Goal: Transaction & Acquisition: Purchase product/service

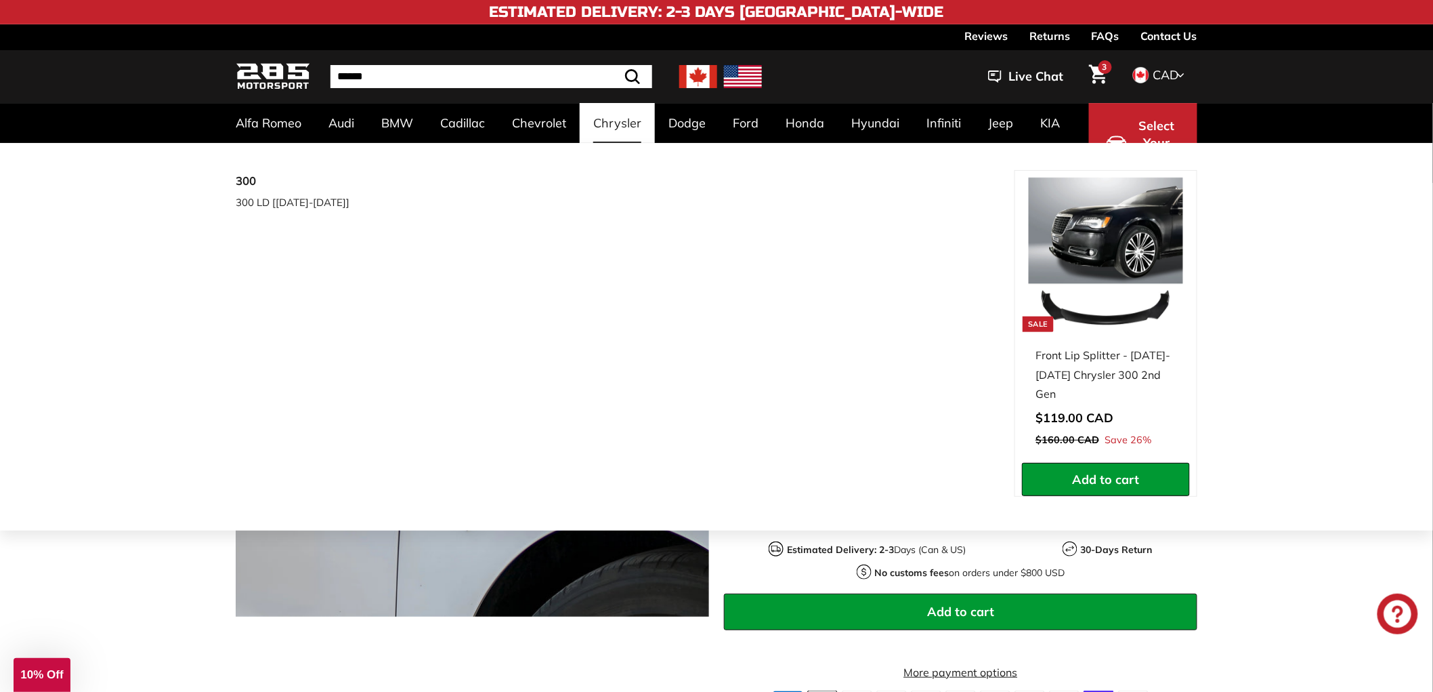
scroll to position [0, 673]
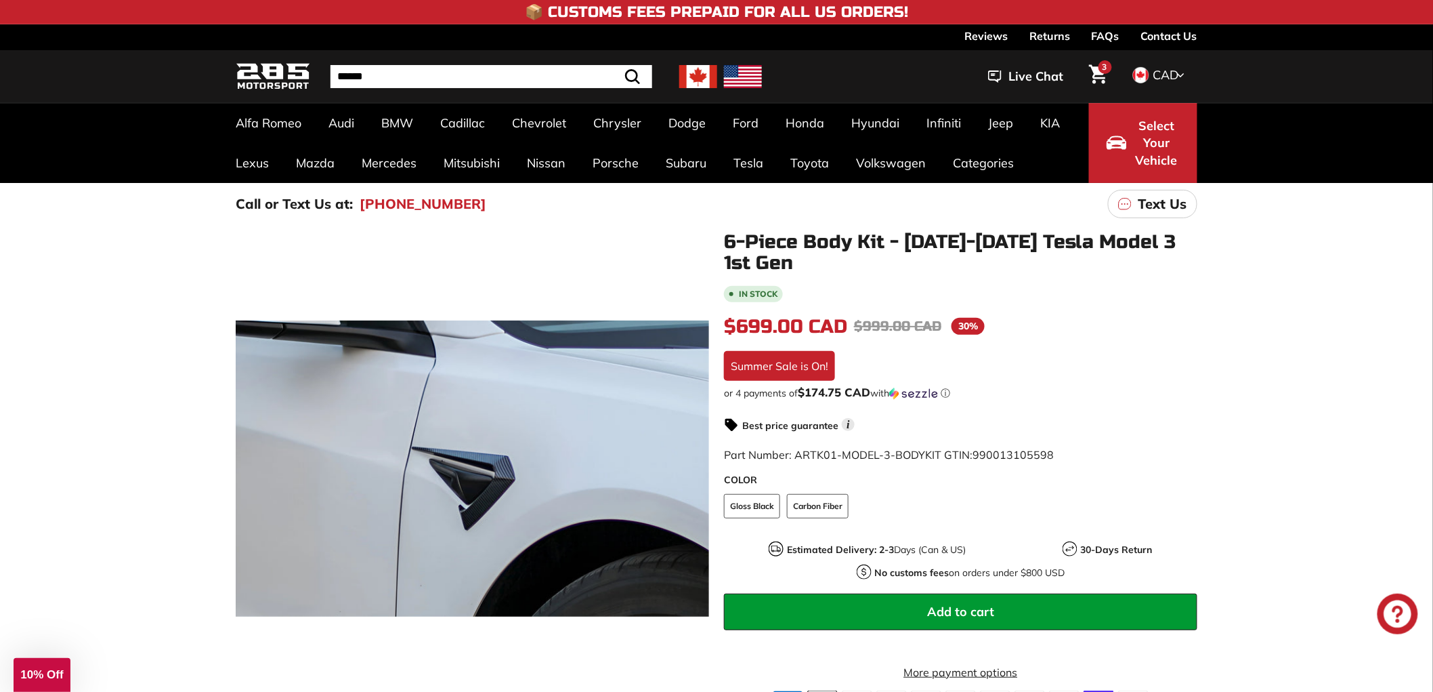
click at [1097, 78] on icon "Cart" at bounding box center [1098, 73] width 18 height 19
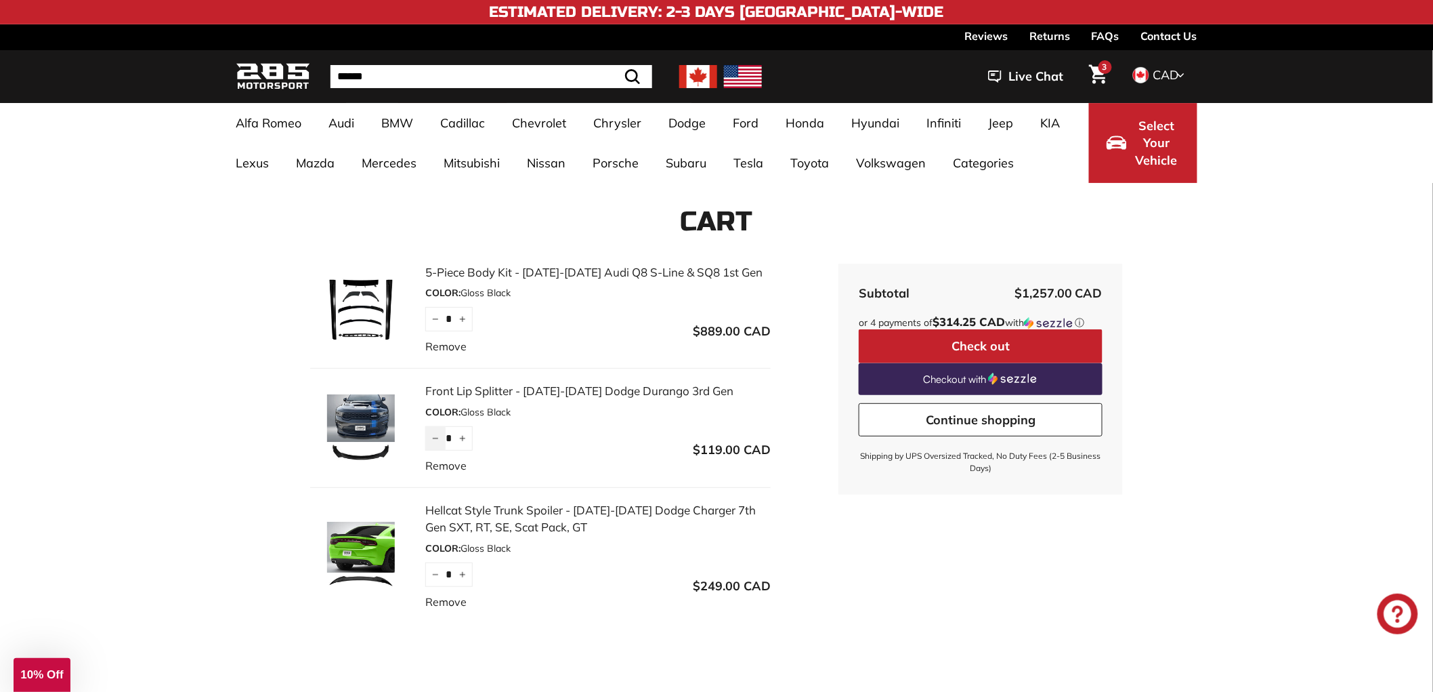
click at [429, 438] on button "−" at bounding box center [435, 438] width 20 height 24
type input "*"
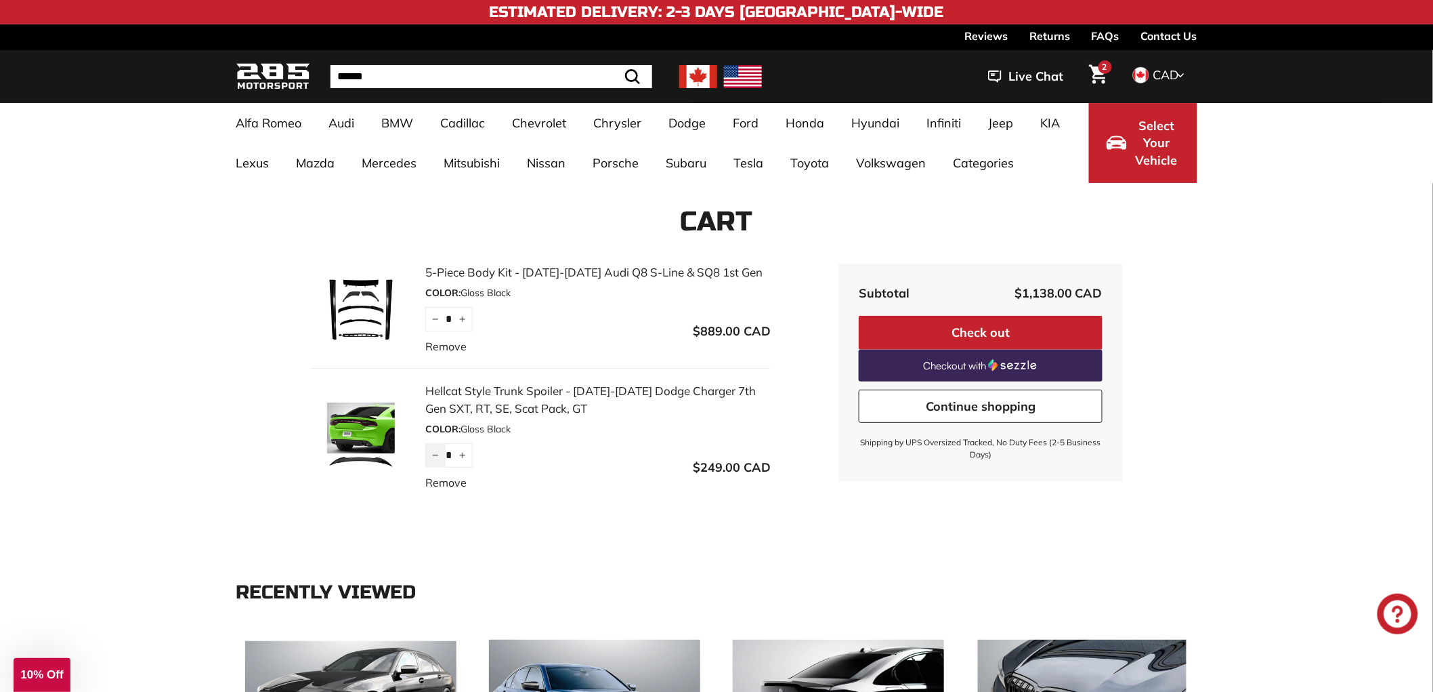
click at [432, 457] on icon "Reduce item quantity by one" at bounding box center [435, 455] width 7 height 7
type input "*"
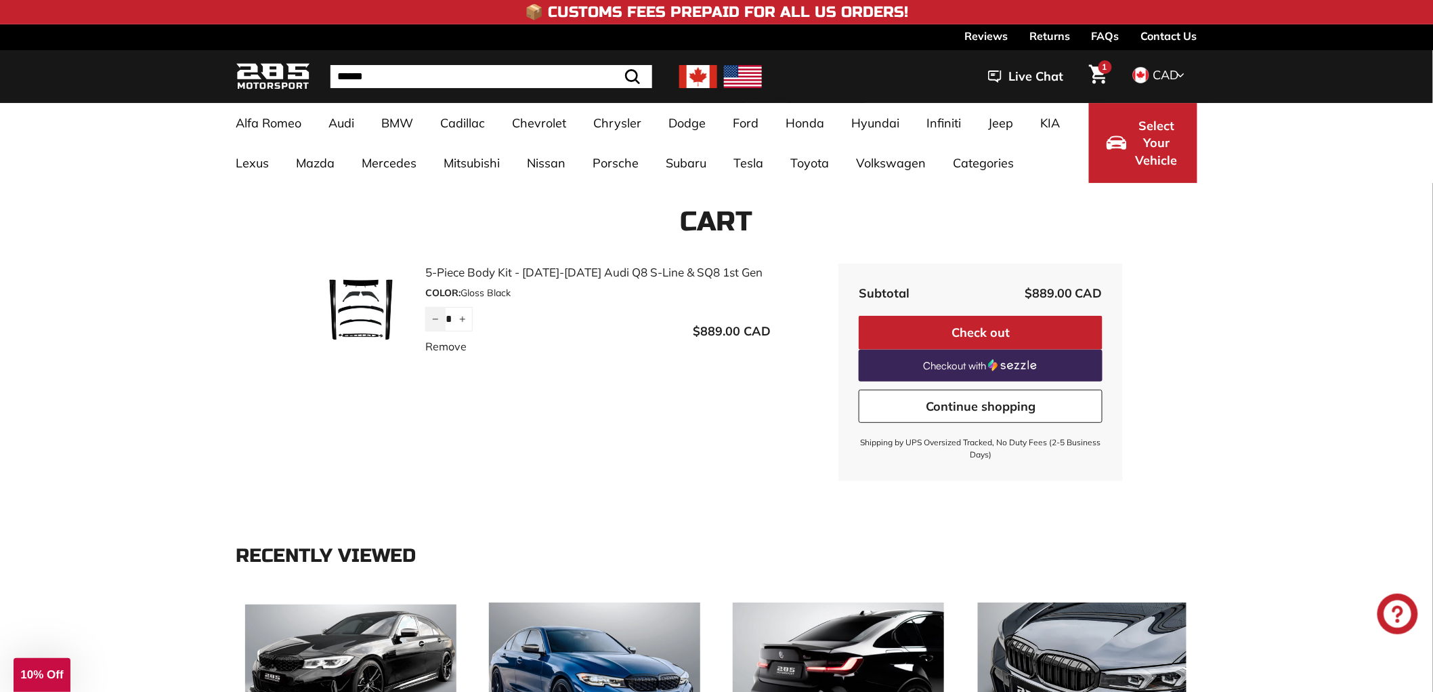
click at [432, 327] on button "−" at bounding box center [435, 319] width 20 height 24
type input "*"
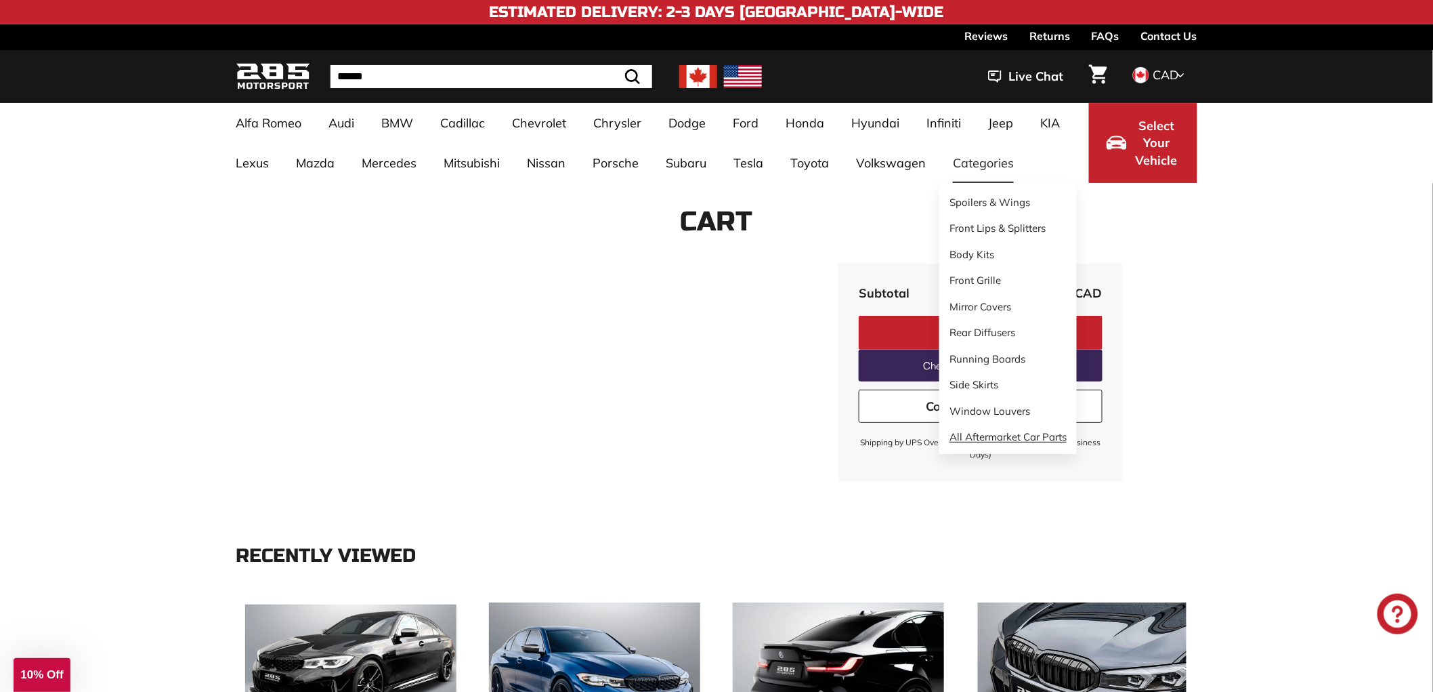
click at [1020, 440] on link "All Aftermarket Car Parts" at bounding box center [1009, 437] width 138 height 26
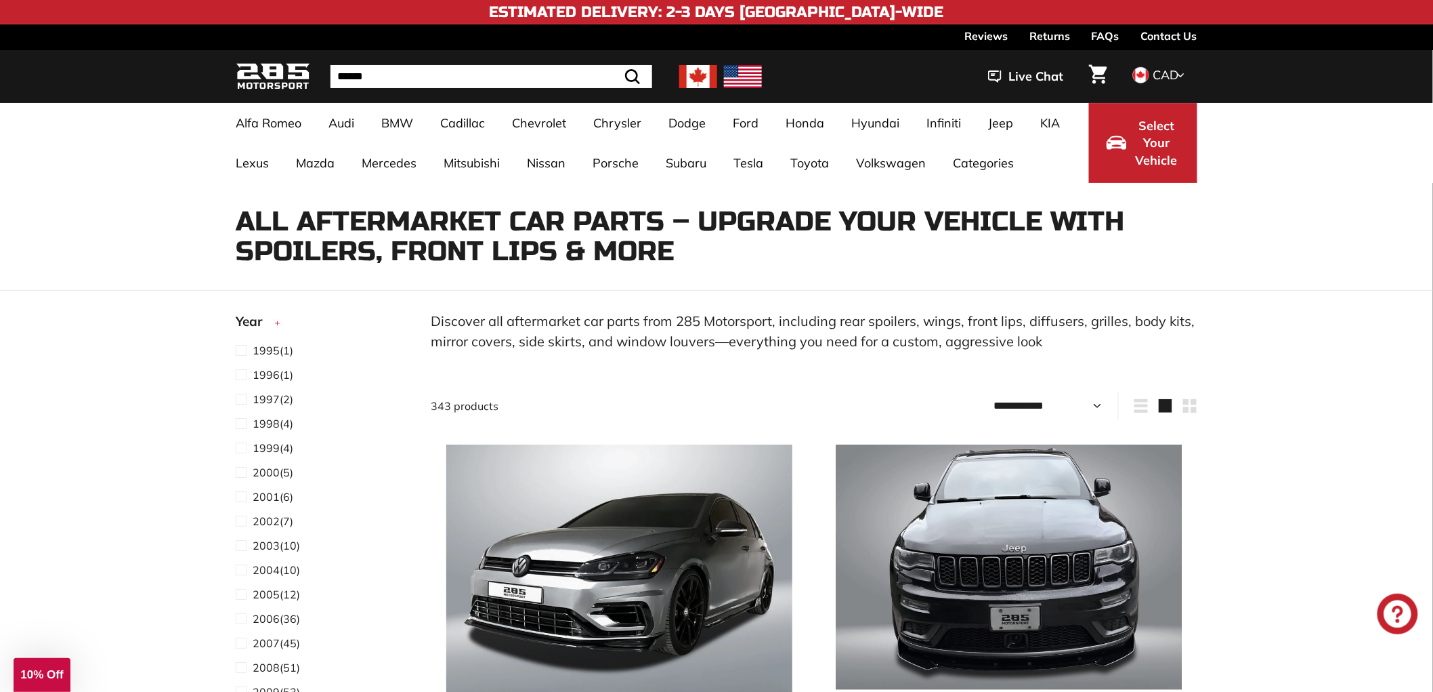
select select "**********"
click at [988, 392] on select "**********" at bounding box center [1048, 405] width 120 height 27
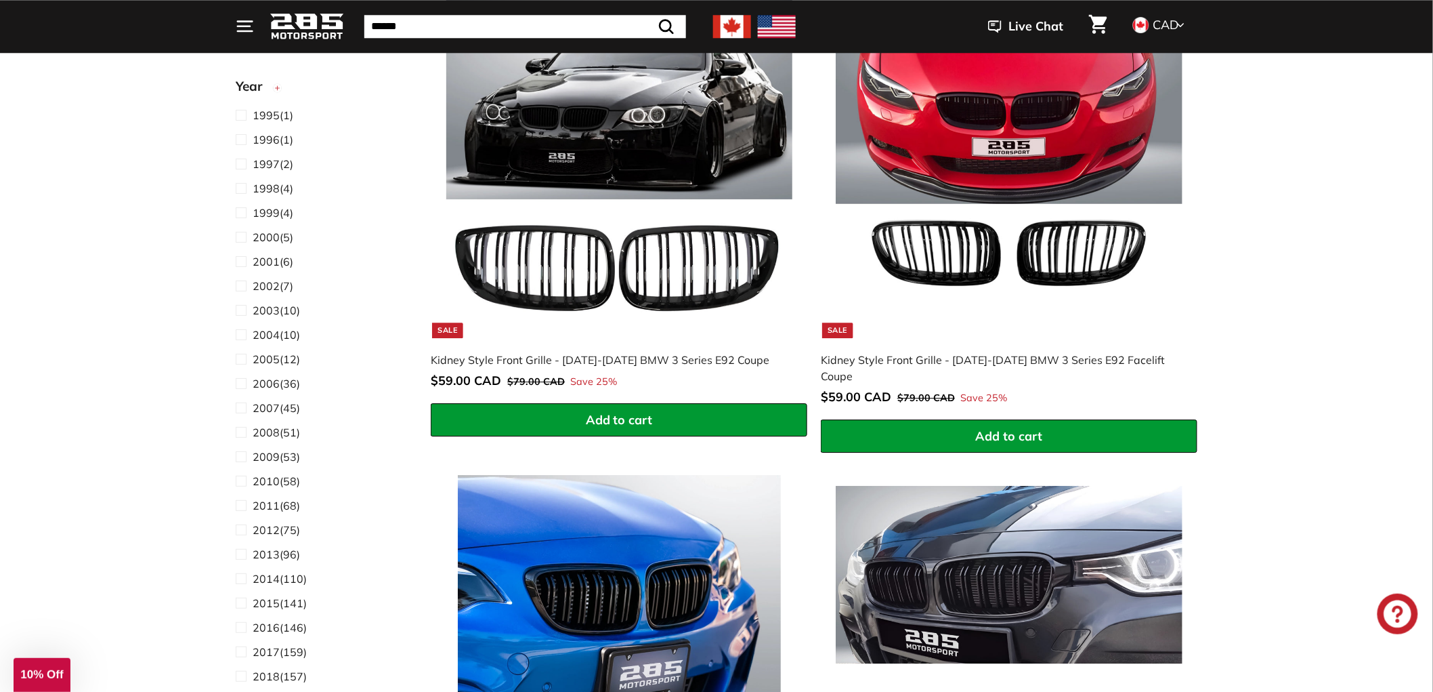
scroll to position [1505, 0]
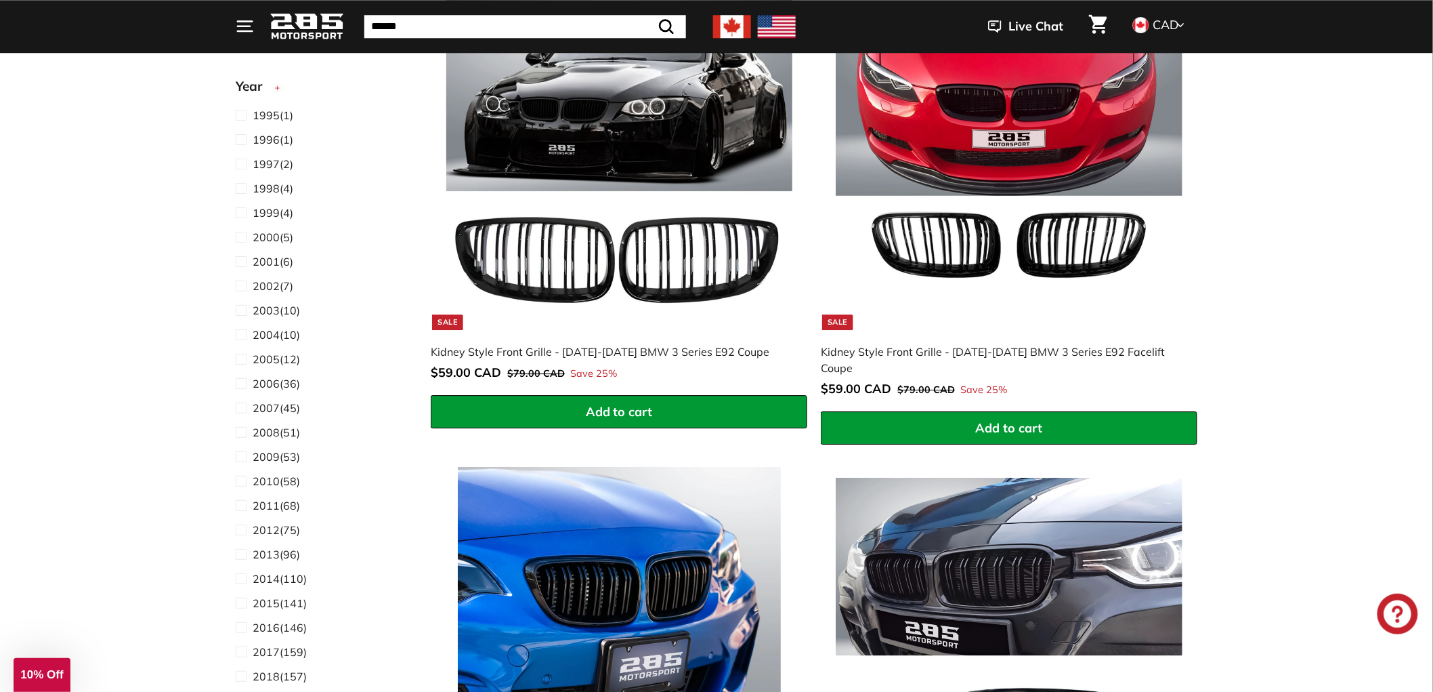
click at [634, 417] on span "Add to cart" at bounding box center [619, 412] width 67 height 16
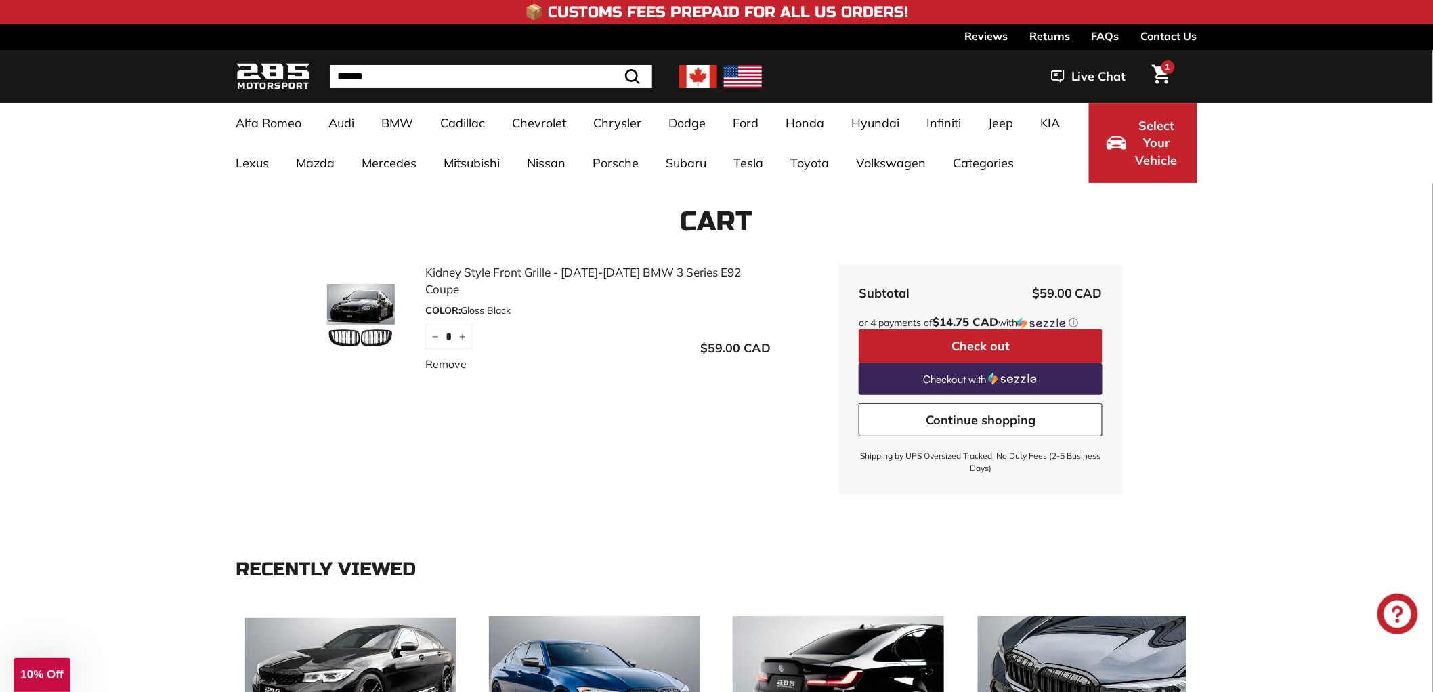
click at [974, 351] on button "Check out" at bounding box center [981, 346] width 244 height 34
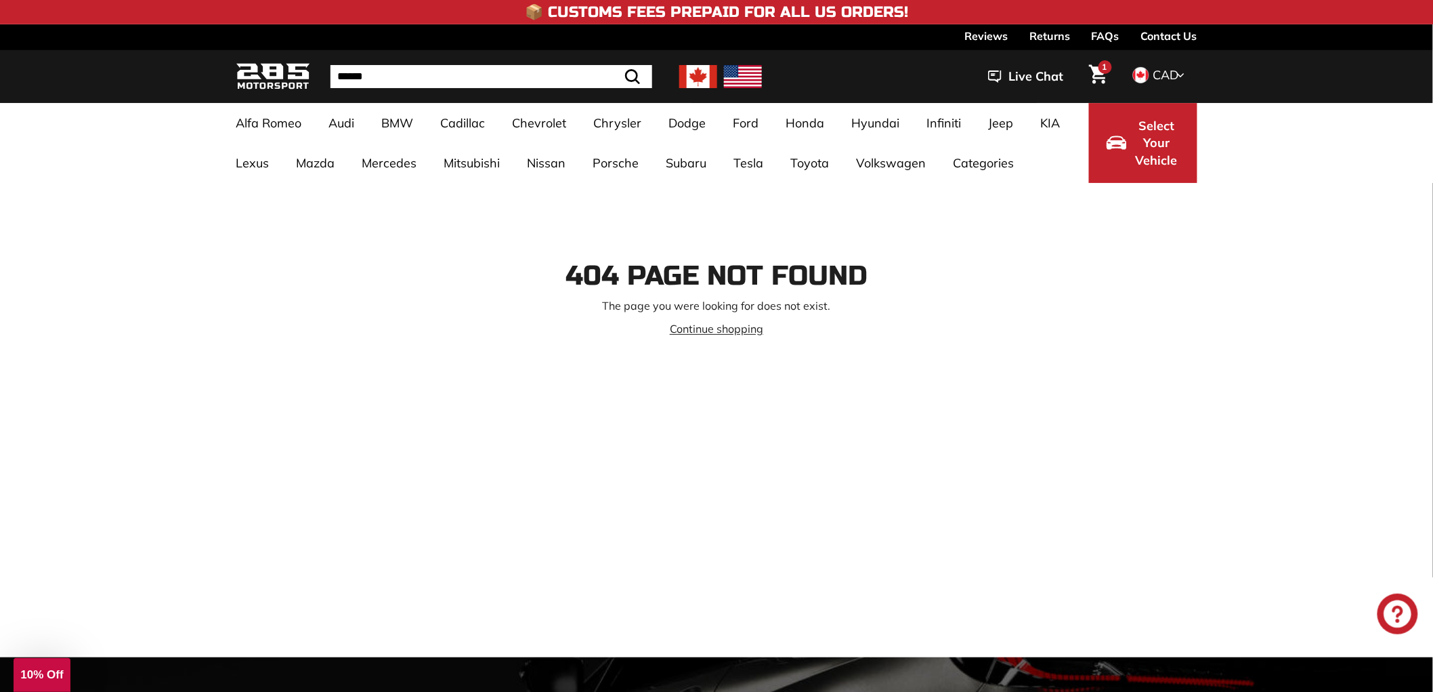
click at [346, 79] on input "Search" at bounding box center [492, 76] width 322 height 23
paste input "**********"
type input "**********"
click at [600, 76] on icon ".cls-1{fill:none;stroke:#000;stroke-miterlimit:10;stroke-width:2px}" at bounding box center [598, 76] width 19 height 19
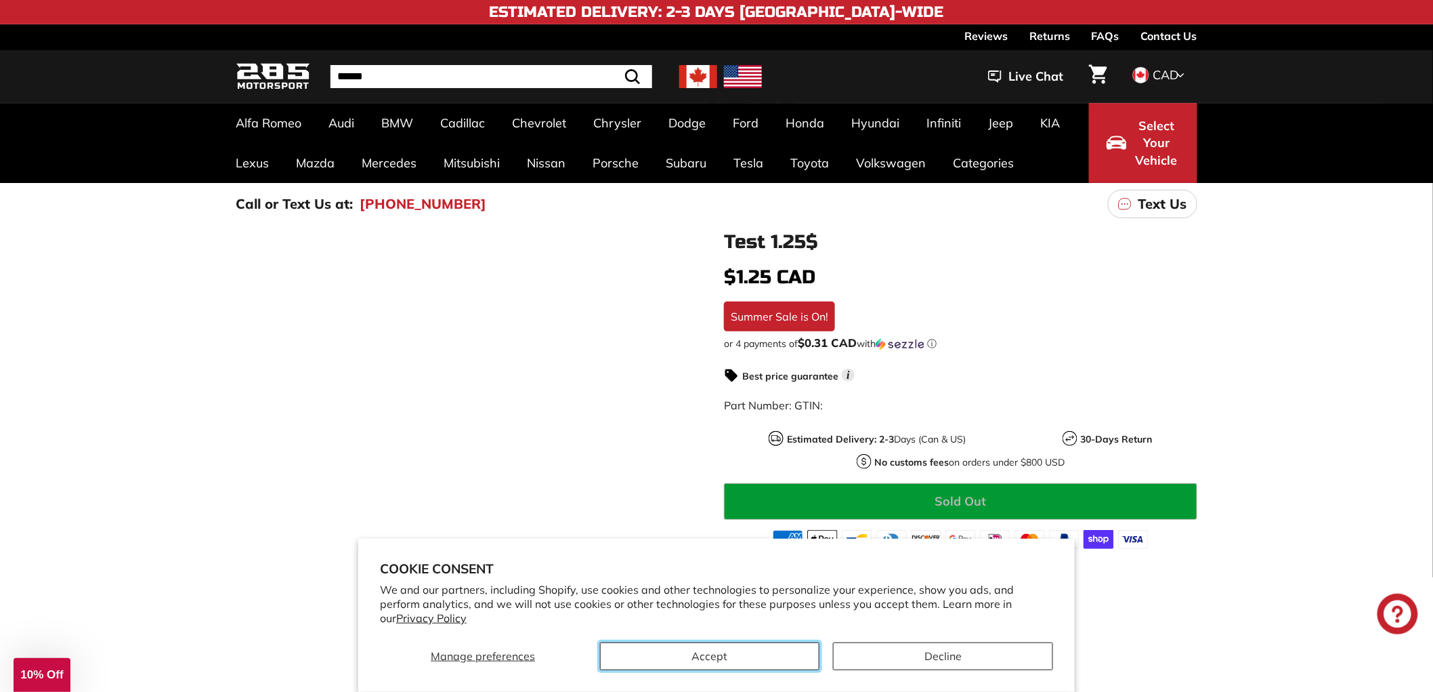
click at [751, 654] on button "Accept" at bounding box center [710, 656] width 220 height 28
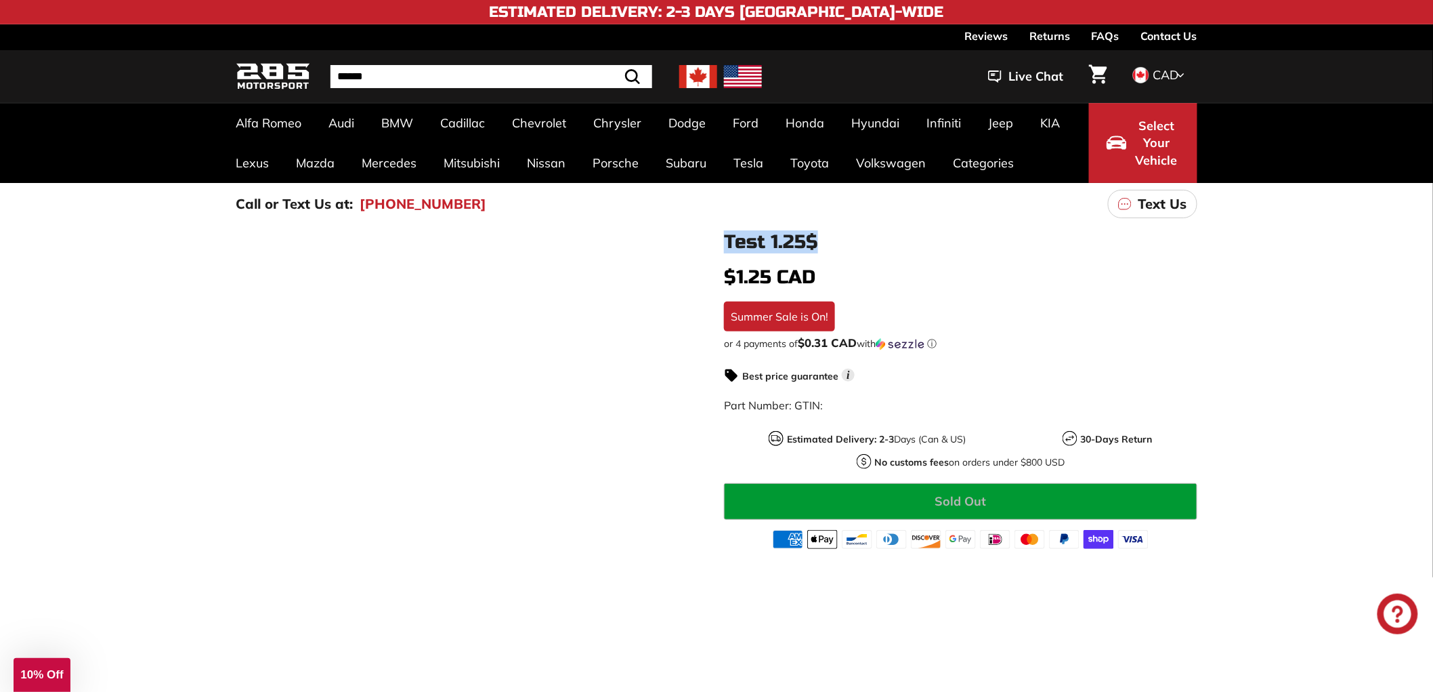
drag, startPoint x: 826, startPoint y: 237, endPoint x: 738, endPoint y: 243, distance: 88.2
click at [724, 238] on h1 "Test 1.25$" at bounding box center [961, 242] width 474 height 21
copy h1 "Test 1.25$"
click at [439, 73] on input "Search" at bounding box center [492, 76] width 322 height 23
click at [732, 316] on div "Summer Sale is On!" at bounding box center [779, 316] width 111 height 30
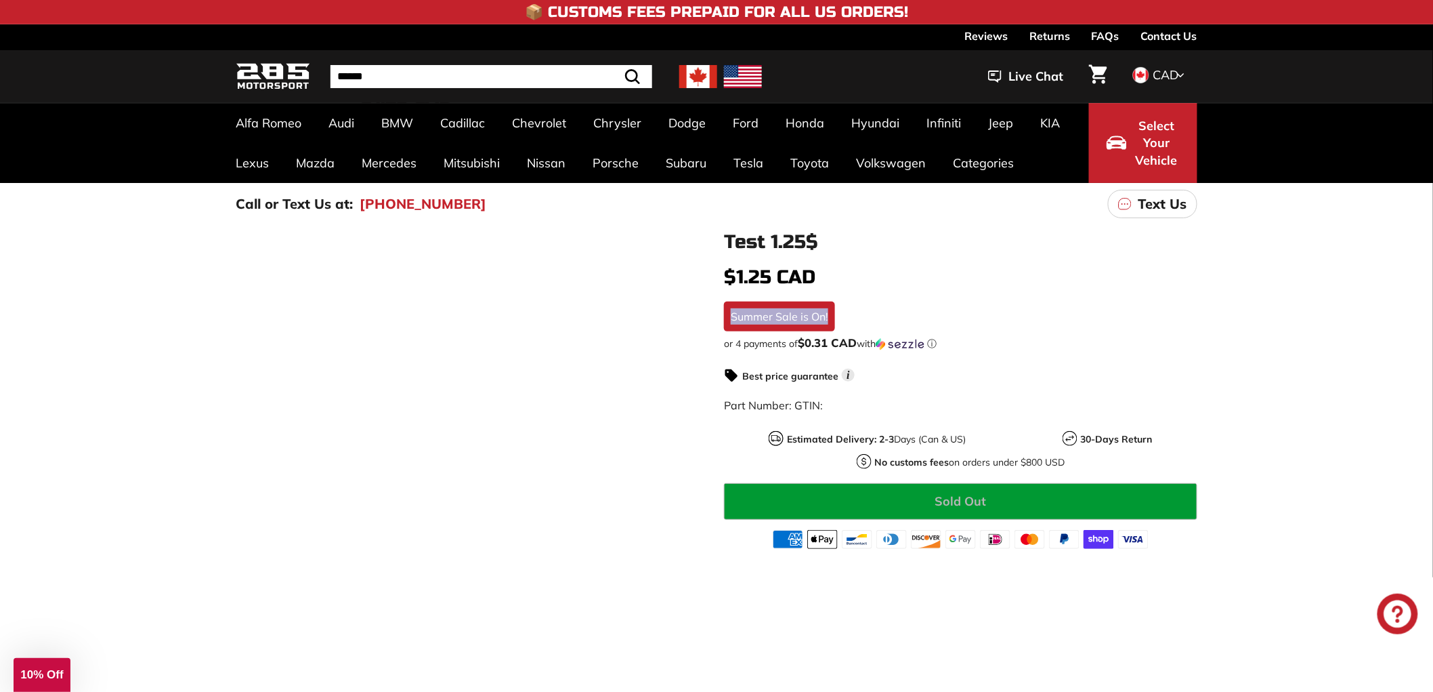
drag, startPoint x: 732, startPoint y: 316, endPoint x: 847, endPoint y: 320, distance: 115.2
click at [845, 320] on div "In stock $1.25 CAD $1.25 CAD Regular price / Summer Sale is On! $1.25 CAD or 4 …" at bounding box center [961, 406] width 474 height 286
copy div "Summer Sale is On!"
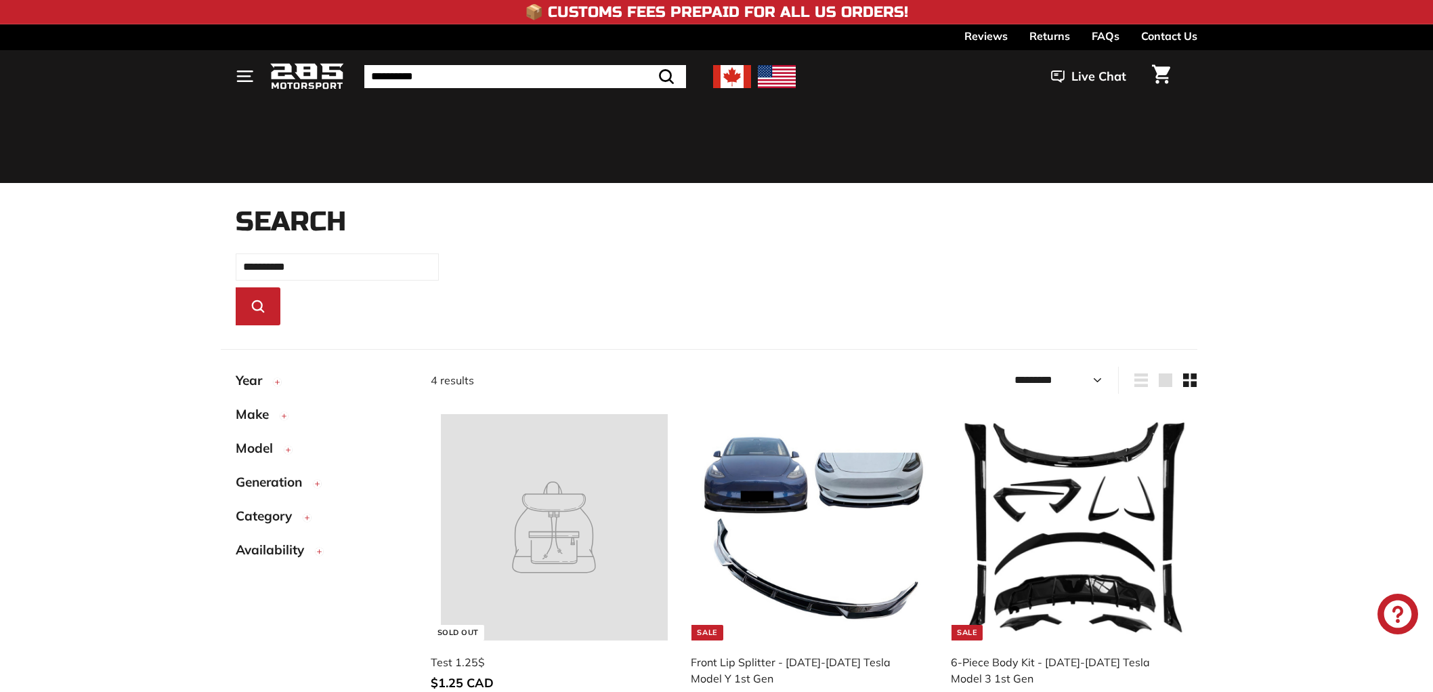
select select "*********"
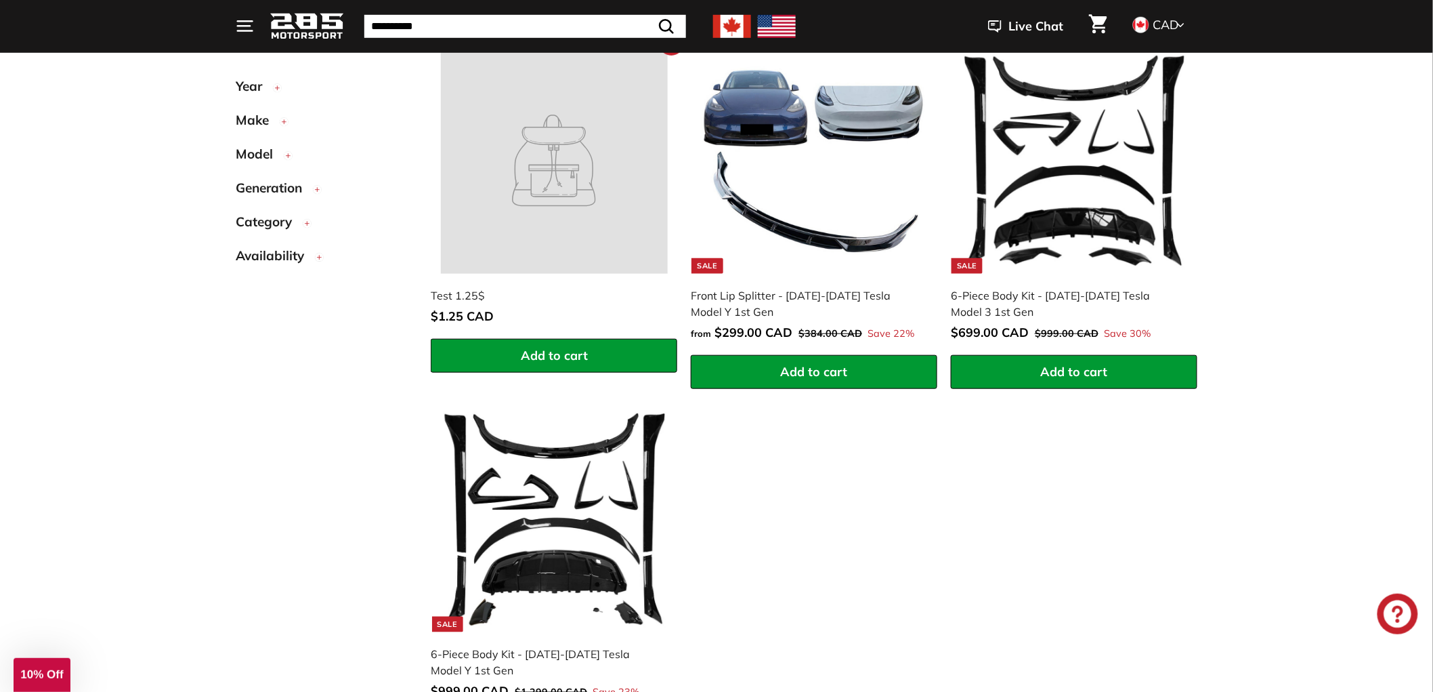
click at [490, 306] on div "Test 1.25$ $1.25 CAD $1.25 CAD" at bounding box center [547, 306] width 233 height 38
